Goal: Navigation & Orientation: Find specific page/section

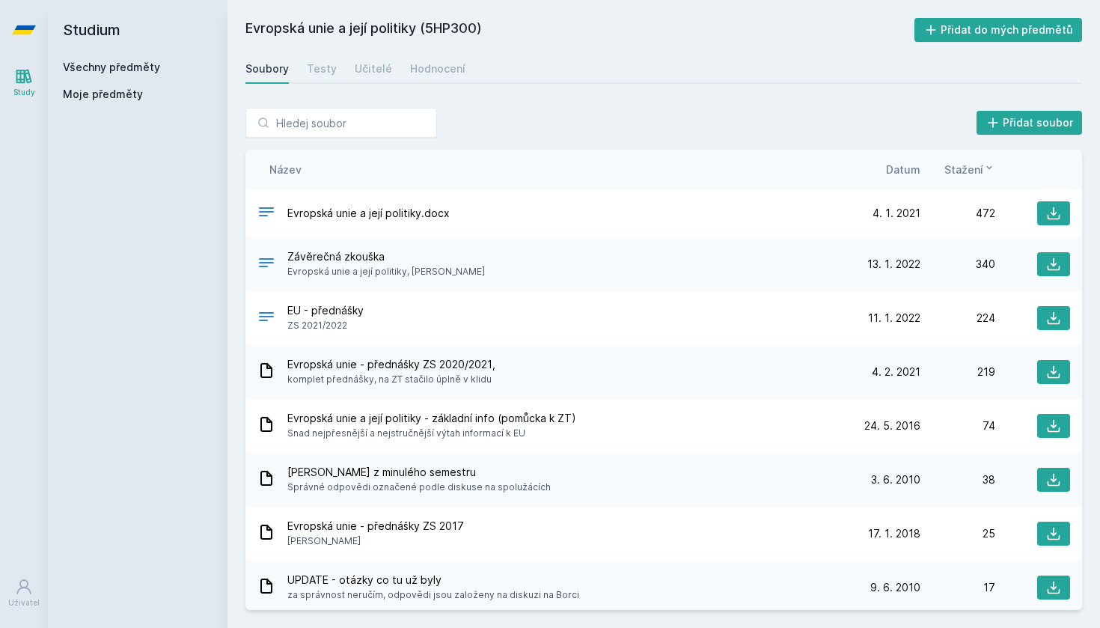
click at [907, 173] on span "Datum" at bounding box center [903, 170] width 34 height 16
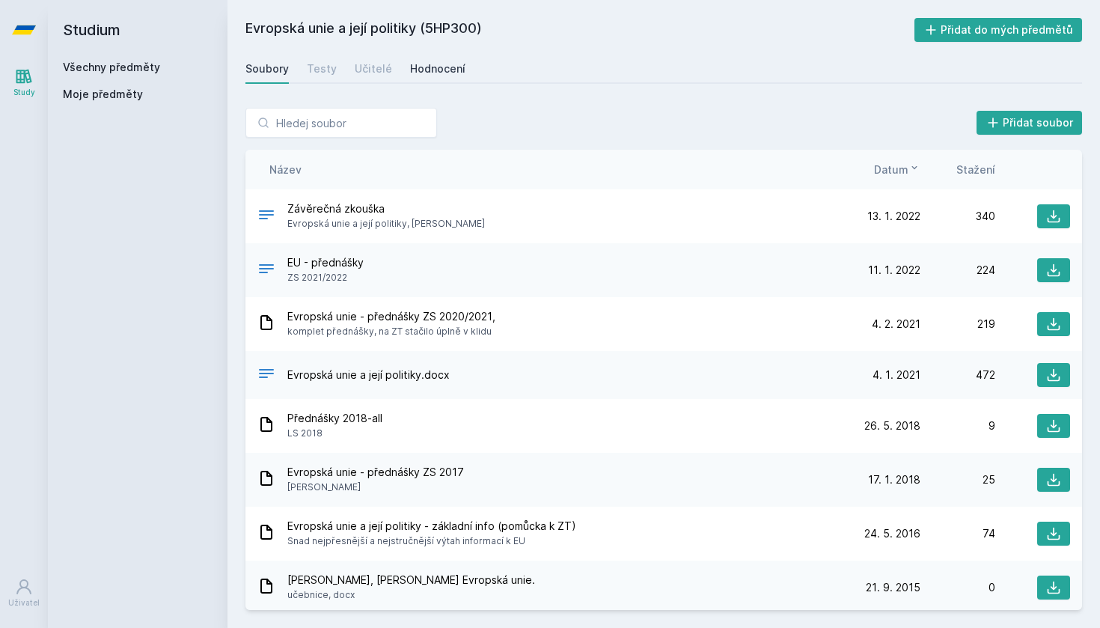
click at [447, 67] on div "Hodnocení" at bounding box center [437, 68] width 55 height 15
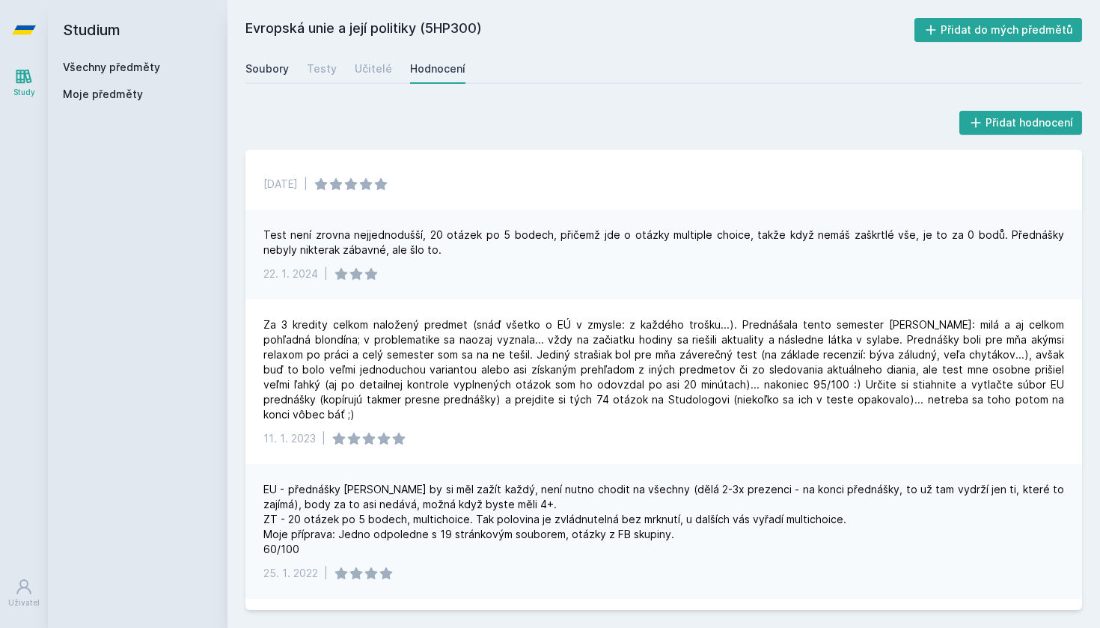
click at [269, 64] on div "Soubory" at bounding box center [266, 68] width 43 height 15
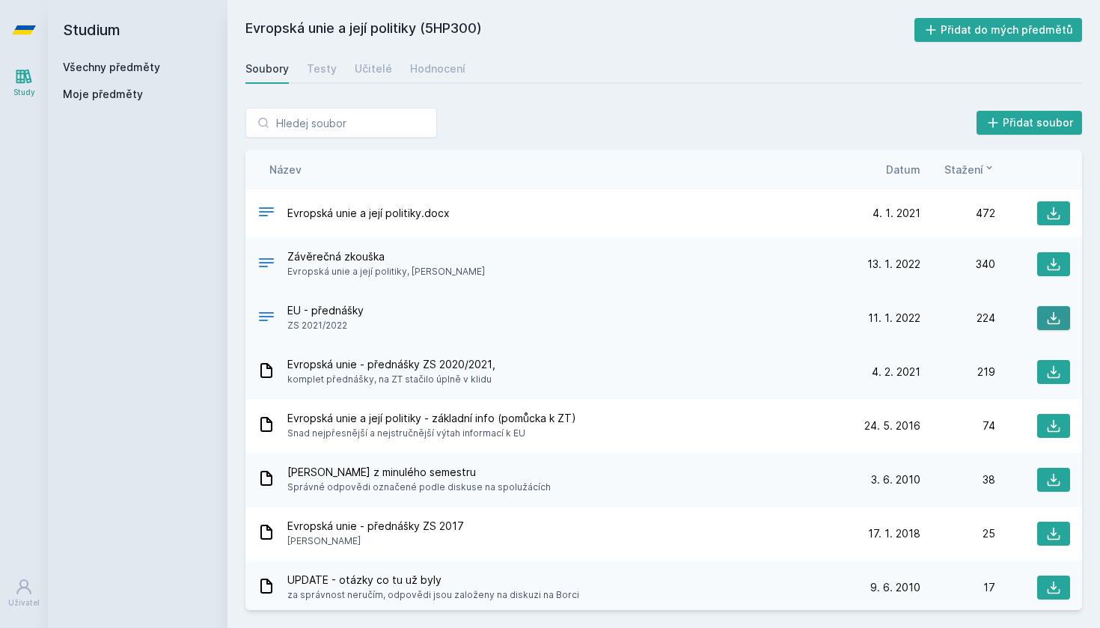
click at [1050, 312] on icon at bounding box center [1053, 317] width 15 height 15
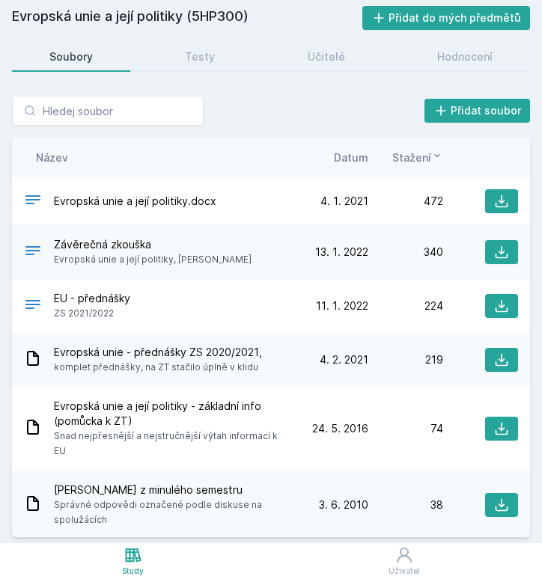
click at [360, 157] on span "Datum" at bounding box center [351, 158] width 34 height 16
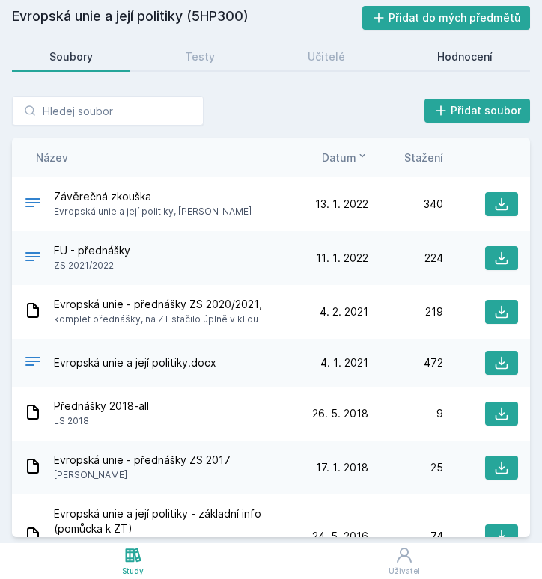
click at [442, 58] on div "Hodnocení" at bounding box center [464, 56] width 55 height 15
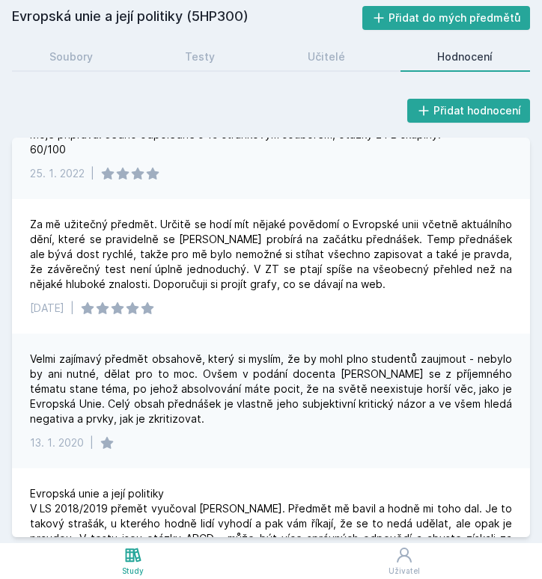
scroll to position [480, 0]
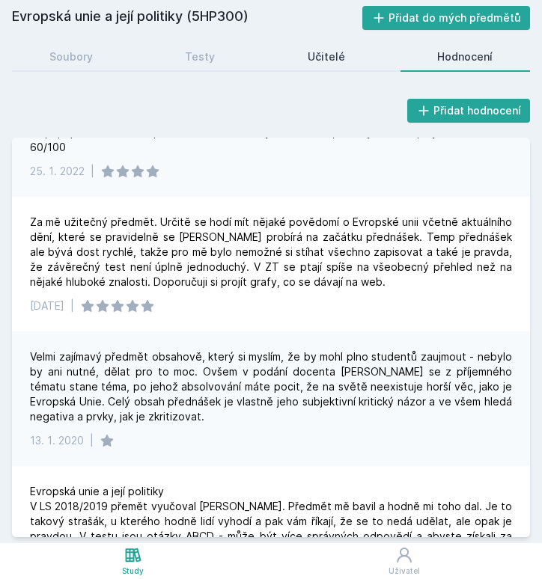
click at [338, 49] on link "Učitelé" at bounding box center [326, 57] width 112 height 30
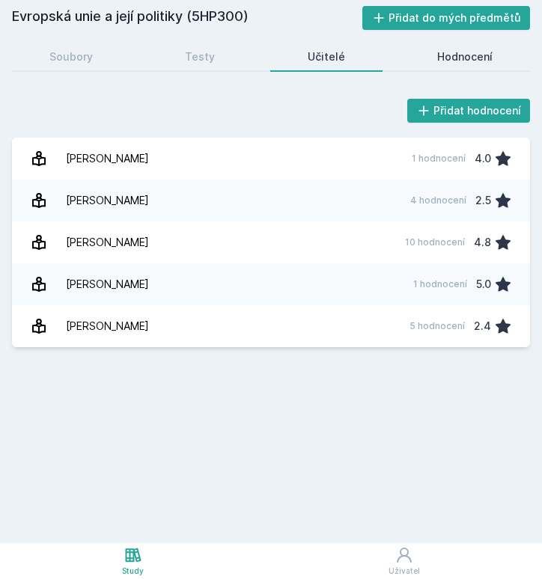
click at [449, 61] on div "Hodnocení" at bounding box center [464, 56] width 55 height 15
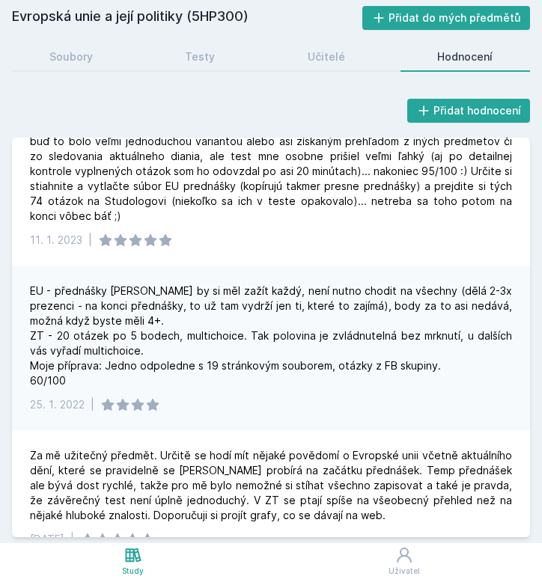
scroll to position [245, 0]
